Goal: Task Accomplishment & Management: Use online tool/utility

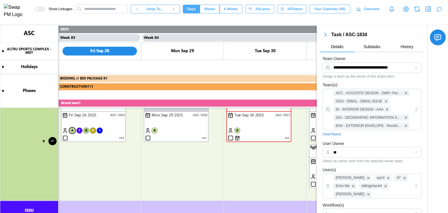
scroll to position [299, 0]
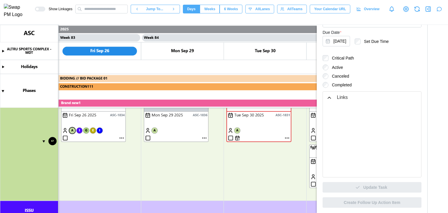
click at [72, 130] on canvas at bounding box center [224, 119] width 448 height 188
type textarea "*"
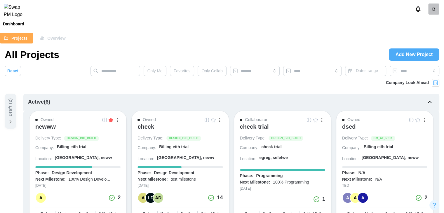
click at [147, 127] on div "check" at bounding box center [145, 126] width 17 height 7
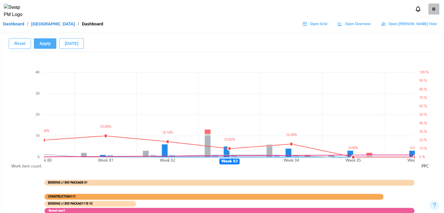
scroll to position [379, 0]
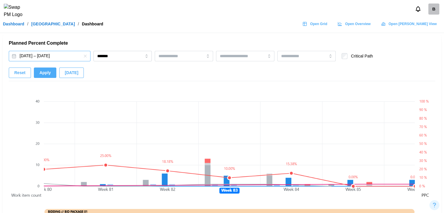
click at [70, 59] on button "Feb 26, 2024 – Jun 19, 2030" at bounding box center [50, 56] width 82 height 11
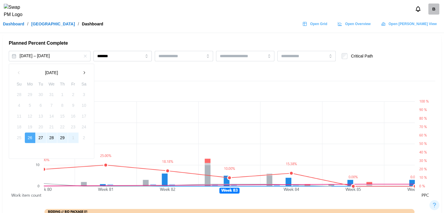
click at [83, 77] on button "button" at bounding box center [84, 72] width 11 height 11
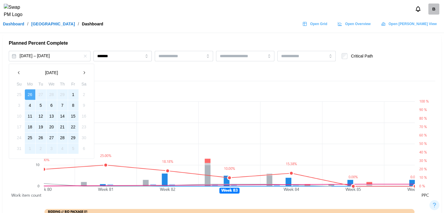
click at [83, 77] on button "button" at bounding box center [84, 72] width 11 height 11
click at [84, 78] on button "button" at bounding box center [84, 72] width 11 height 11
click at [84, 78] on div "July 2024" at bounding box center [52, 72] width 76 height 11
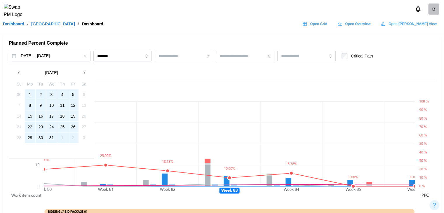
click at [86, 76] on button "button" at bounding box center [84, 72] width 11 height 11
click at [28, 96] on button "2" at bounding box center [30, 94] width 11 height 11
click at [28, 137] on button "30" at bounding box center [30, 138] width 11 height 11
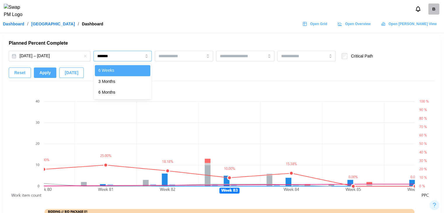
click at [124, 55] on input "*******" at bounding box center [122, 56] width 58 height 11
click at [49, 72] on button "Apply" at bounding box center [45, 72] width 22 height 11
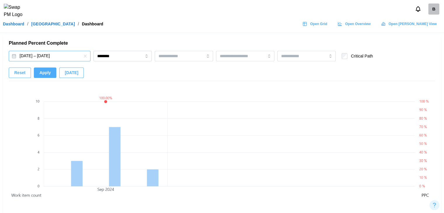
click at [69, 56] on button "Sep 2, 2024 – Sep 30, 2024" at bounding box center [50, 56] width 82 height 11
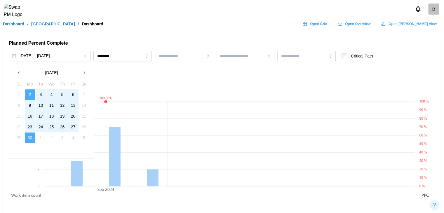
click at [86, 70] on button "button" at bounding box center [84, 72] width 11 height 11
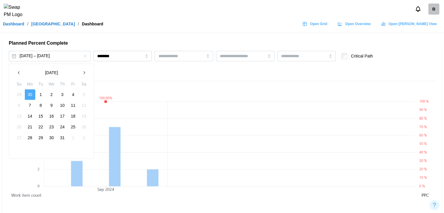
click at [42, 95] on button "1" at bounding box center [41, 94] width 11 height 11
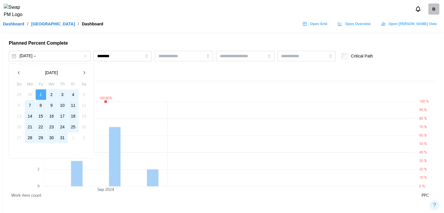
click at [63, 137] on button "31" at bounding box center [62, 138] width 11 height 11
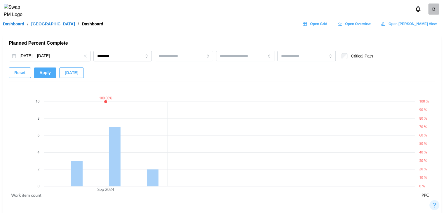
click at [47, 74] on span "Apply" at bounding box center [44, 73] width 11 height 10
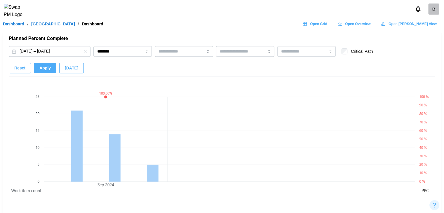
scroll to position [392, 0]
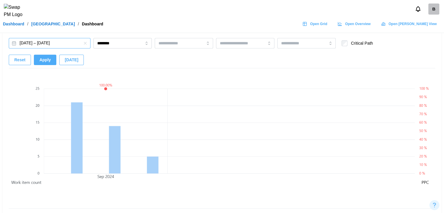
click at [45, 41] on button "Oct 1, 2024 – Oct 31, 2024" at bounding box center [50, 43] width 82 height 11
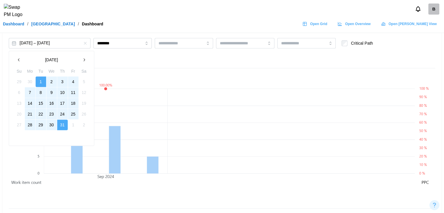
click at [88, 59] on button "button" at bounding box center [84, 60] width 11 height 11
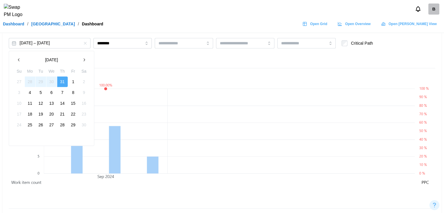
click at [29, 83] on button "28" at bounding box center [30, 81] width 11 height 11
click at [72, 82] on button "1" at bounding box center [73, 81] width 11 height 11
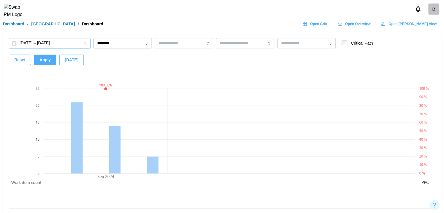
click at [50, 44] on button "Oct 28, 2024 – Nov 1, 2024" at bounding box center [50, 43] width 82 height 11
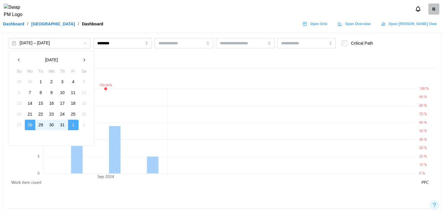
click at [83, 61] on icon "button" at bounding box center [84, 59] width 5 height 5
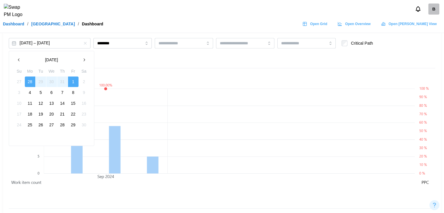
click at [75, 80] on button "1" at bounding box center [73, 81] width 11 height 11
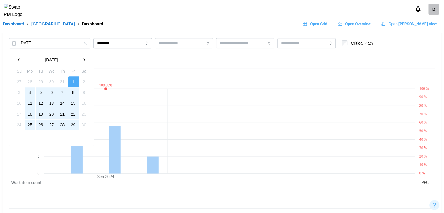
click at [71, 124] on button "29" at bounding box center [73, 125] width 11 height 11
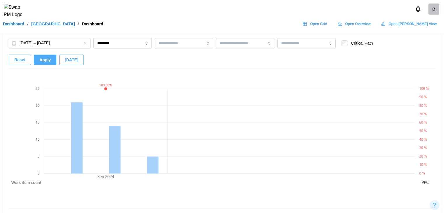
click at [48, 58] on span "Apply" at bounding box center [44, 60] width 11 height 10
click at [65, 45] on button "Nov 1, 2024 – Nov 29, 2024" at bounding box center [50, 43] width 82 height 11
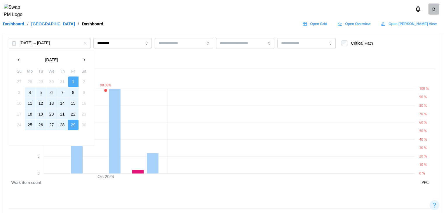
click at [81, 62] on button "button" at bounding box center [84, 60] width 11 height 11
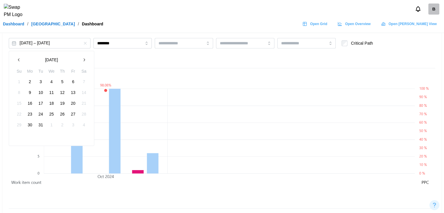
click at [63, 57] on button "December 2024" at bounding box center [51, 60] width 55 height 11
click at [54, 64] on button "2024" at bounding box center [51, 60] width 55 height 11
click at [62, 63] on div "2020 – 2029" at bounding box center [51, 60] width 55 height 11
click at [57, 95] on button "2027" at bounding box center [51, 95] width 25 height 11
click at [48, 94] on button "Aug" at bounding box center [51, 95] width 25 height 11
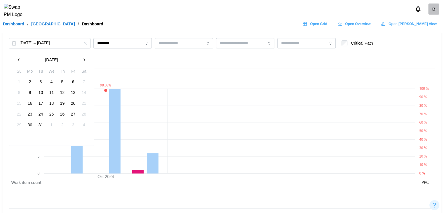
click at [32, 82] on button "2" at bounding box center [30, 81] width 11 height 11
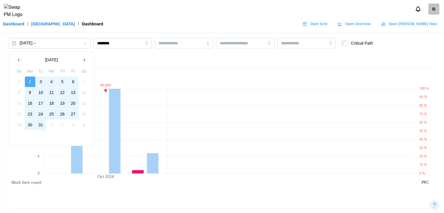
click at [41, 124] on button "31" at bounding box center [41, 125] width 11 height 11
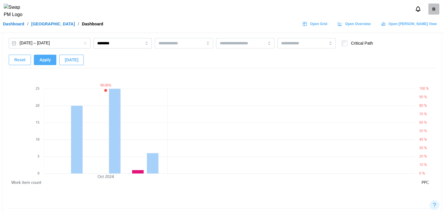
click at [52, 61] on button "Apply" at bounding box center [45, 60] width 22 height 11
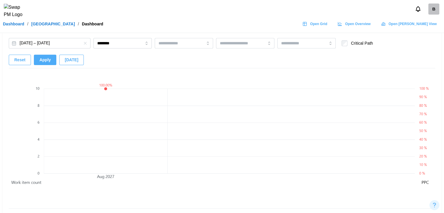
click at [130, 49] on div "Aug 2, 2027 – Aug 31, 2027 ******** Critical Path" at bounding box center [191, 44] width 364 height 12
click at [131, 47] on input "********" at bounding box center [122, 43] width 58 height 11
type input "********"
click at [42, 63] on span "Apply" at bounding box center [44, 60] width 11 height 10
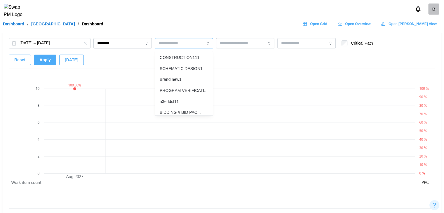
click at [171, 43] on input "search" at bounding box center [174, 43] width 33 height 5
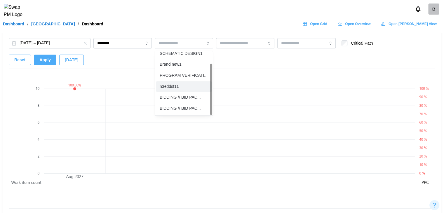
click at [297, 62] on div "Aug 2, 2027 – Aug 31, 2027 ******** CONSTRUCTION111 SCHEMATIC DESIGN1 Brand new…" at bounding box center [222, 53] width 426 height 30
